Goal: Transaction & Acquisition: Purchase product/service

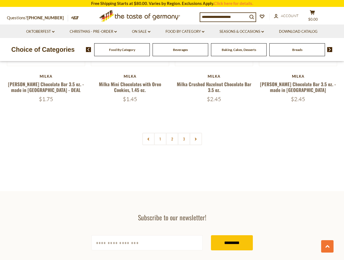
scroll to position [1211, 0]
click at [173, 132] on link "2" at bounding box center [172, 138] width 12 height 12
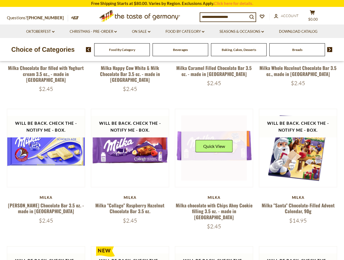
scroll to position [138, 0]
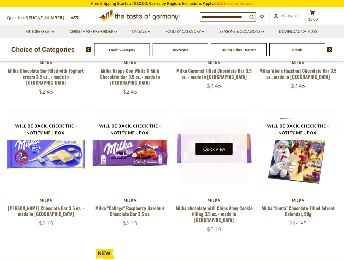
click at [213, 143] on button "Quick View" at bounding box center [213, 149] width 37 height 12
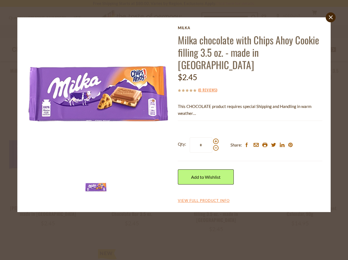
click at [185, 243] on div "close [PERSON_NAME] chocolate with Chips Ahoy Cookie filling 3.5 oz. - made in …" at bounding box center [174, 130] width 348 height 260
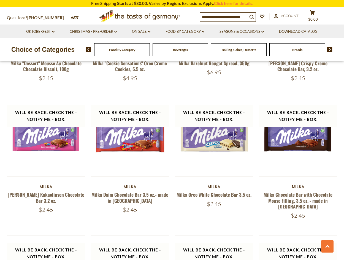
scroll to position [688, 0]
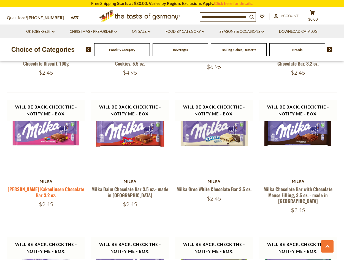
click at [57, 186] on link "[PERSON_NAME] Kakaolinsen Chocolate Bar 3.2 oz." at bounding box center [46, 192] width 77 height 13
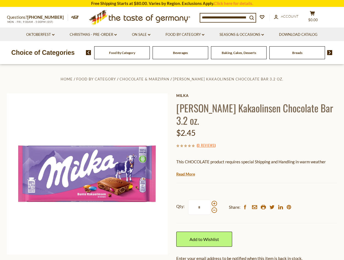
click at [228, 111] on h1 "[PERSON_NAME] Kakaolinsen Chocolate Bar 3.2 oz." at bounding box center [256, 114] width 161 height 25
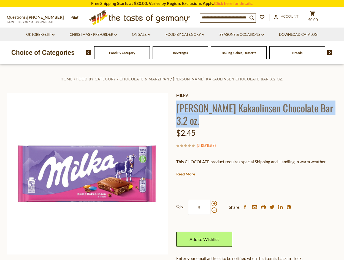
click at [228, 111] on h1 "[PERSON_NAME] Kakaolinsen Chocolate Bar 3.2 oz." at bounding box center [256, 114] width 161 height 25
copy div "[PERSON_NAME] Kakaolinsen Chocolate Bar 3.2 oz."
